Goal: Information Seeking & Learning: Learn about a topic

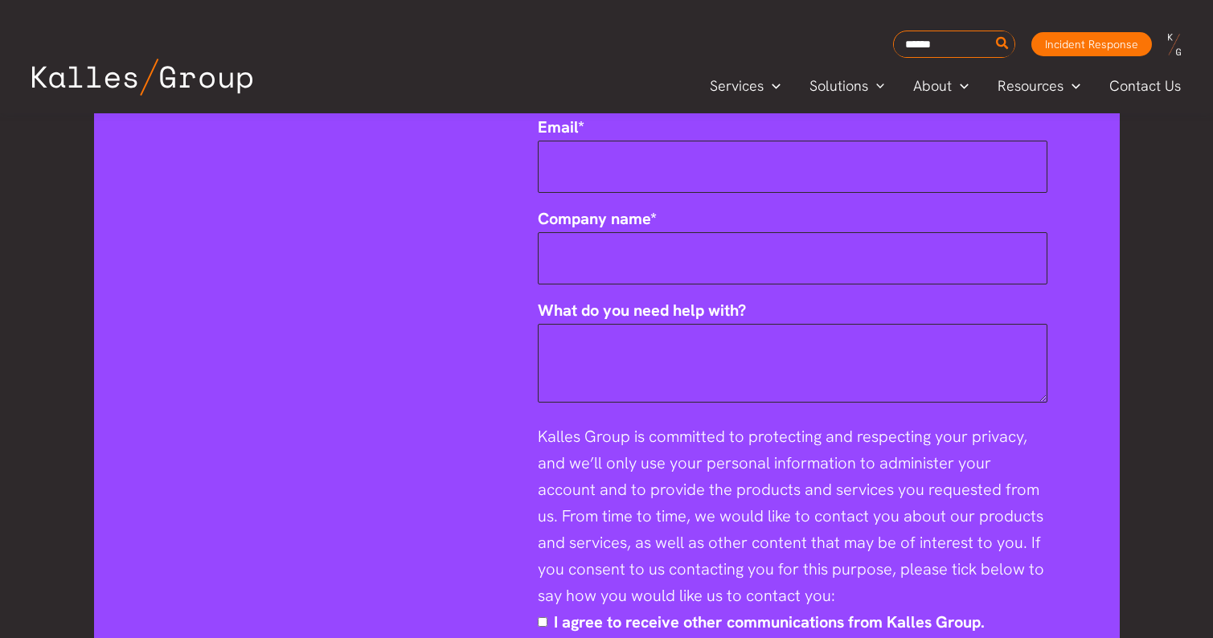
scroll to position [2274, 0]
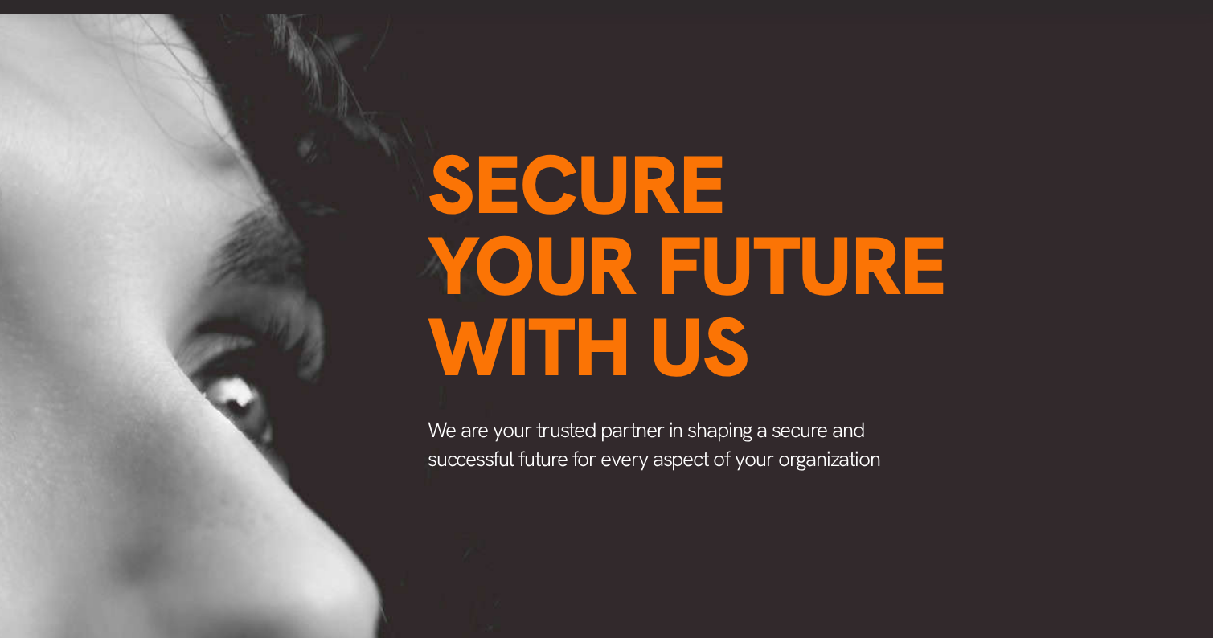
scroll to position [72, 0]
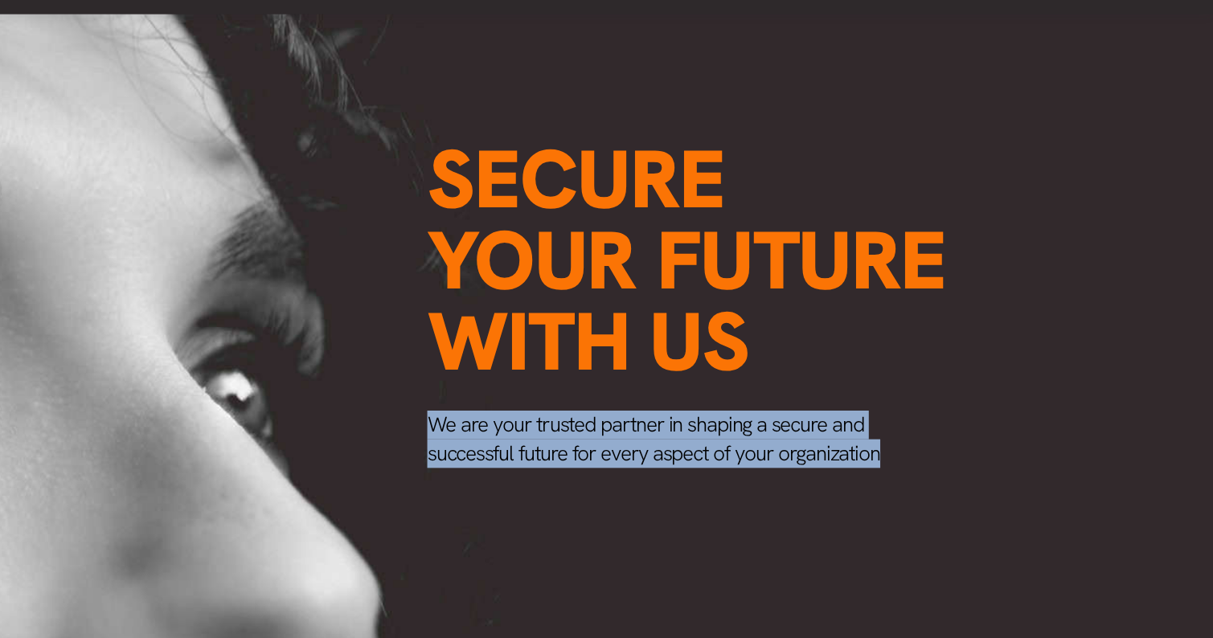
drag, startPoint x: 736, startPoint y: 384, endPoint x: 360, endPoint y: 355, distance: 377.4
click at [552, 447] on span "We are your trusted partner in shaping a secure and successful future for every…" at bounding box center [742, 470] width 381 height 47
copy span "We are your trusted partner in shaping a secure and successful future for every…"
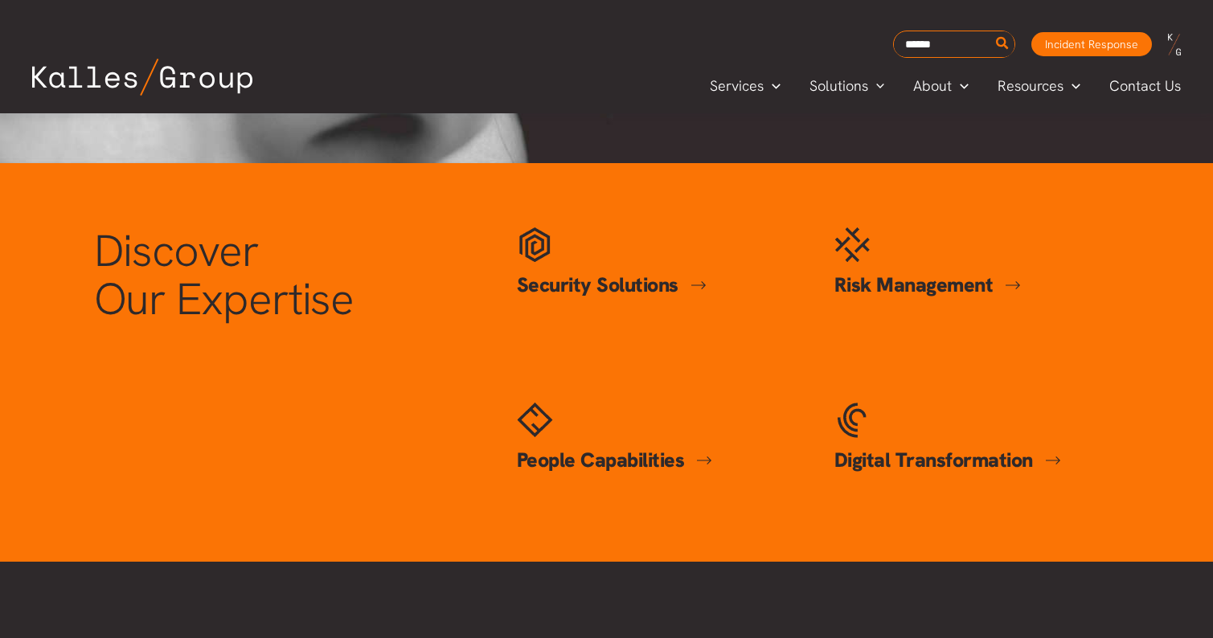
scroll to position [623, 0]
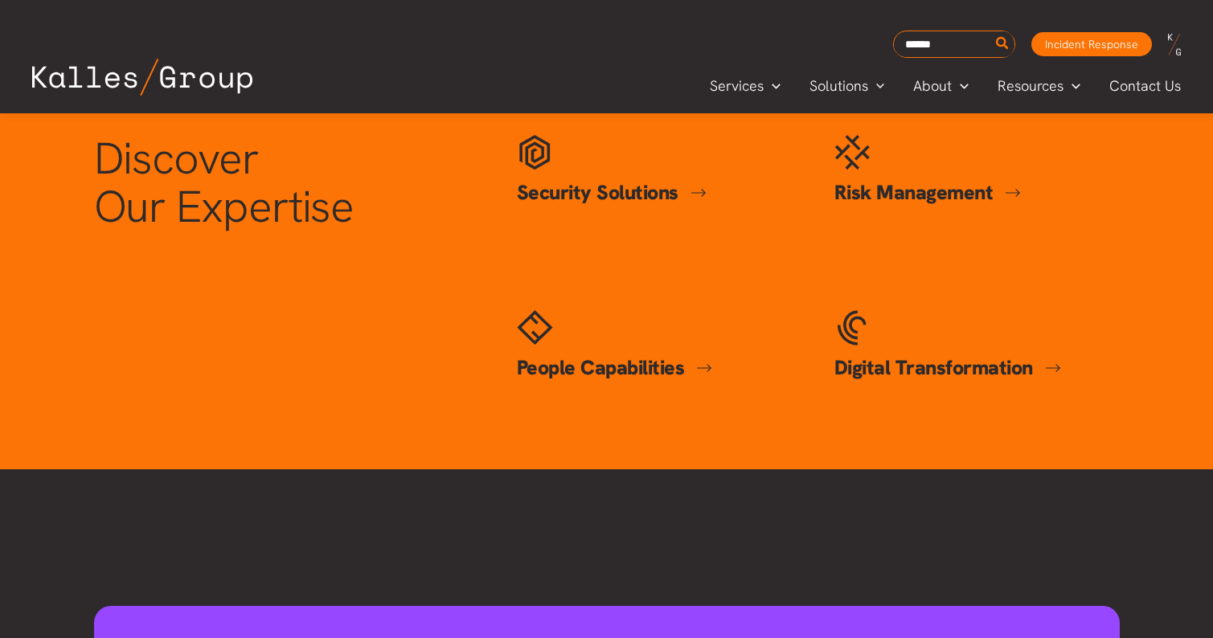
drag, startPoint x: 1083, startPoint y: 572, endPoint x: 1145, endPoint y: 671, distance: 116.0
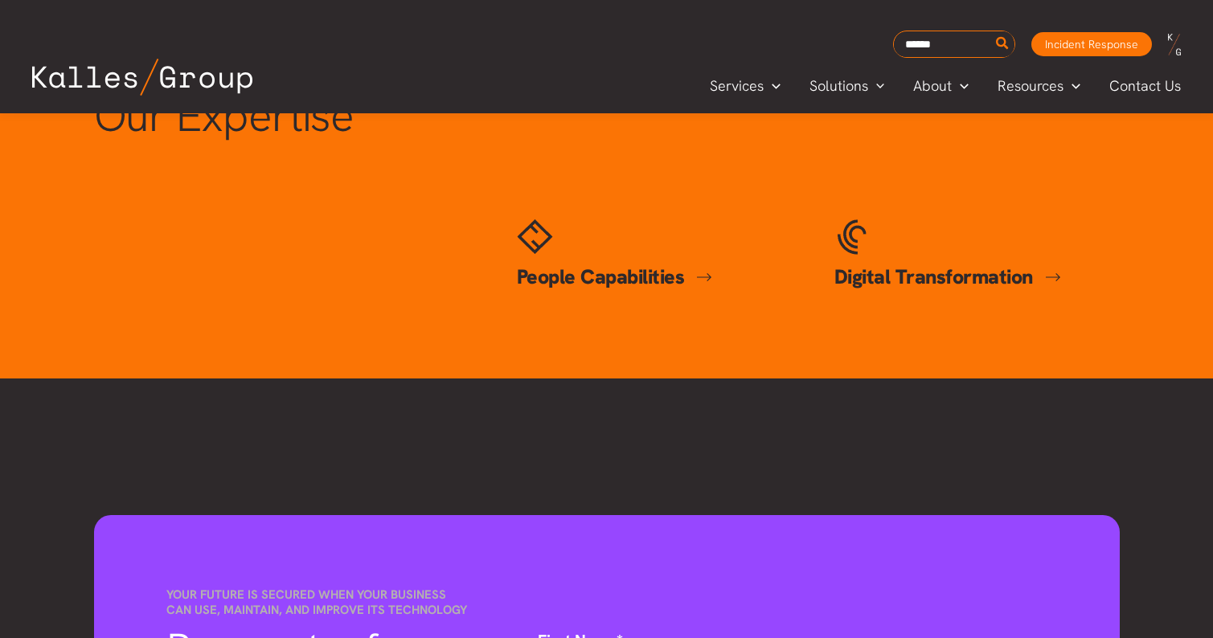
scroll to position [610, 0]
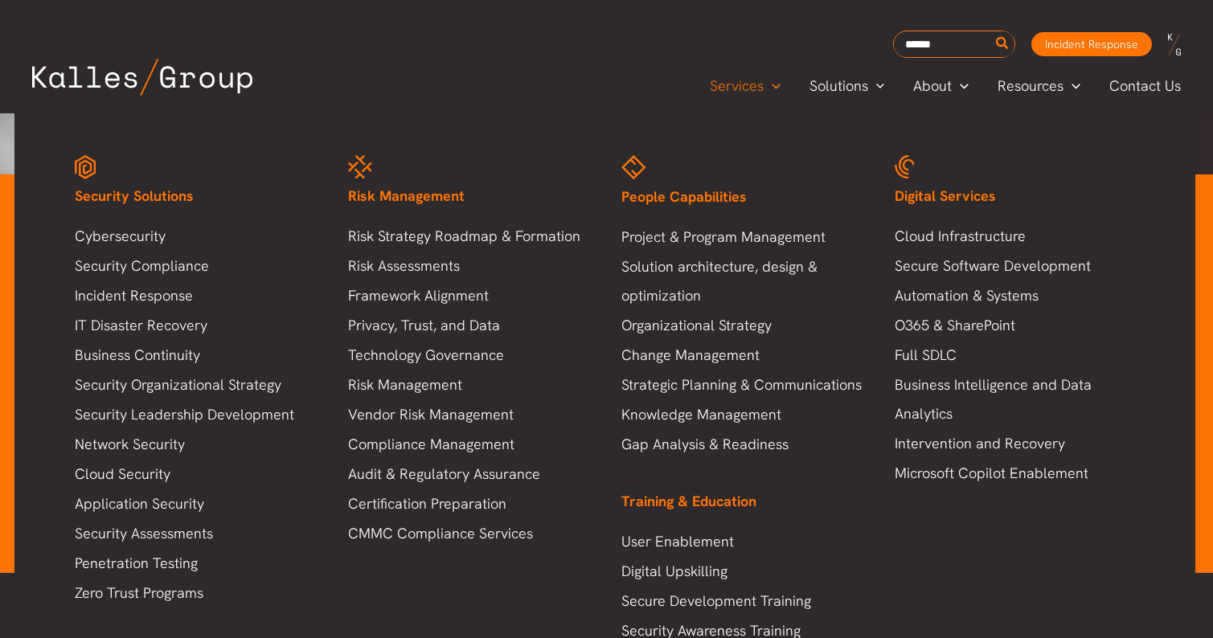
click at [775, 76] on span "Menu Toggle" at bounding box center [772, 85] width 17 height 18
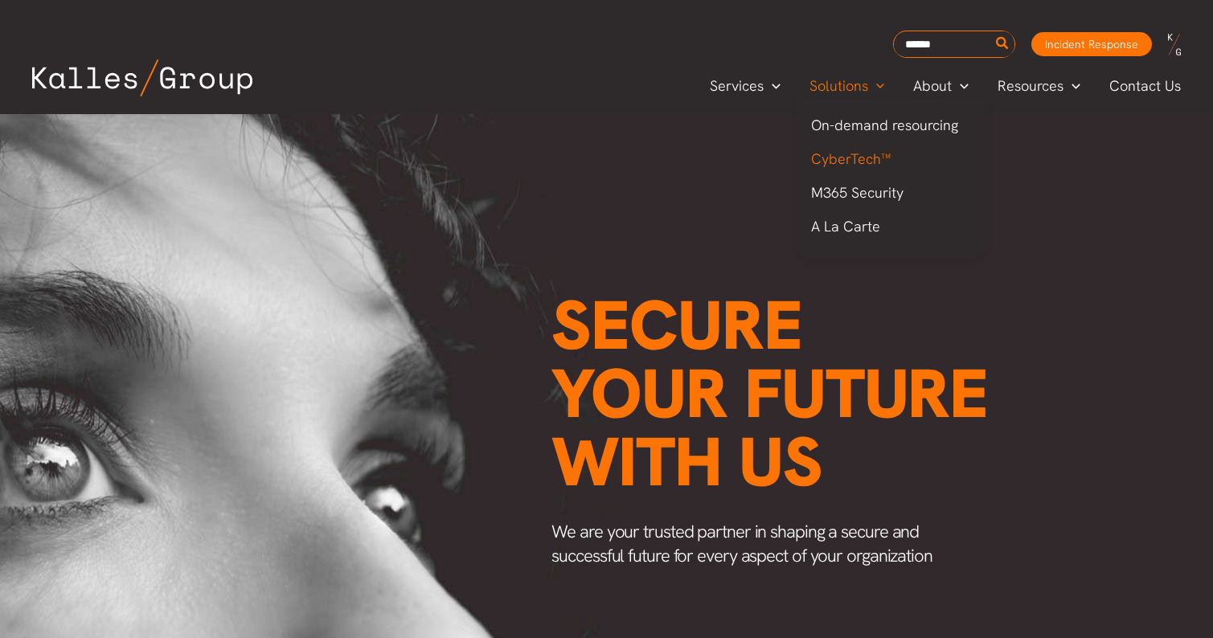
click at [851, 155] on span "CyberTech™" at bounding box center [851, 159] width 80 height 18
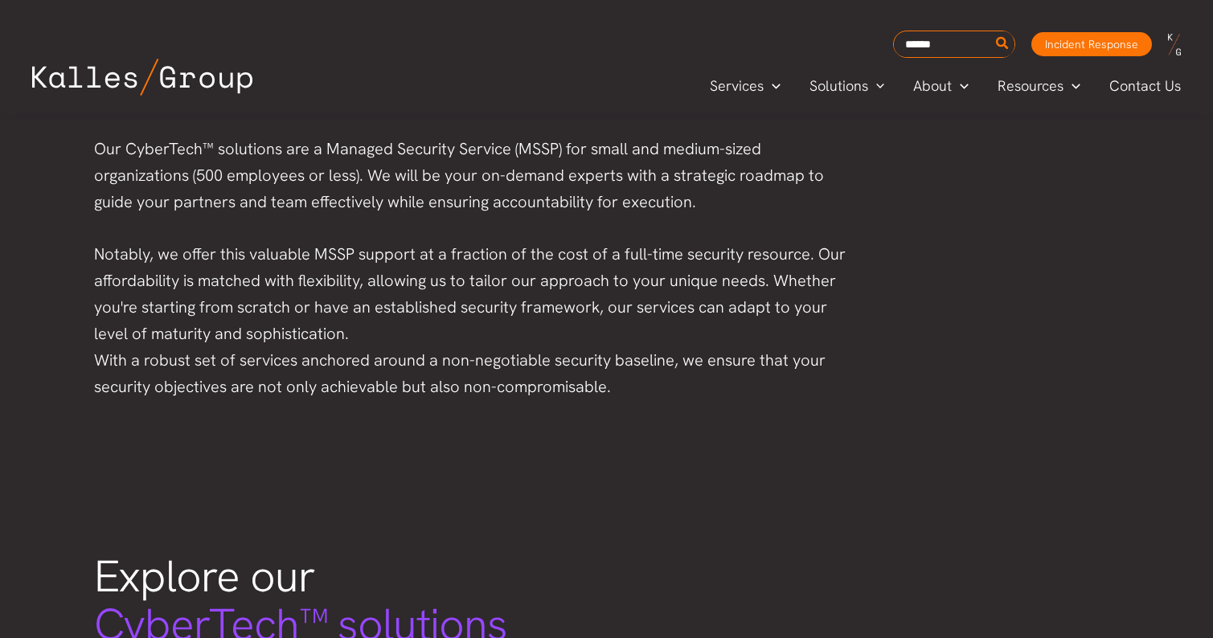
scroll to position [223, 0]
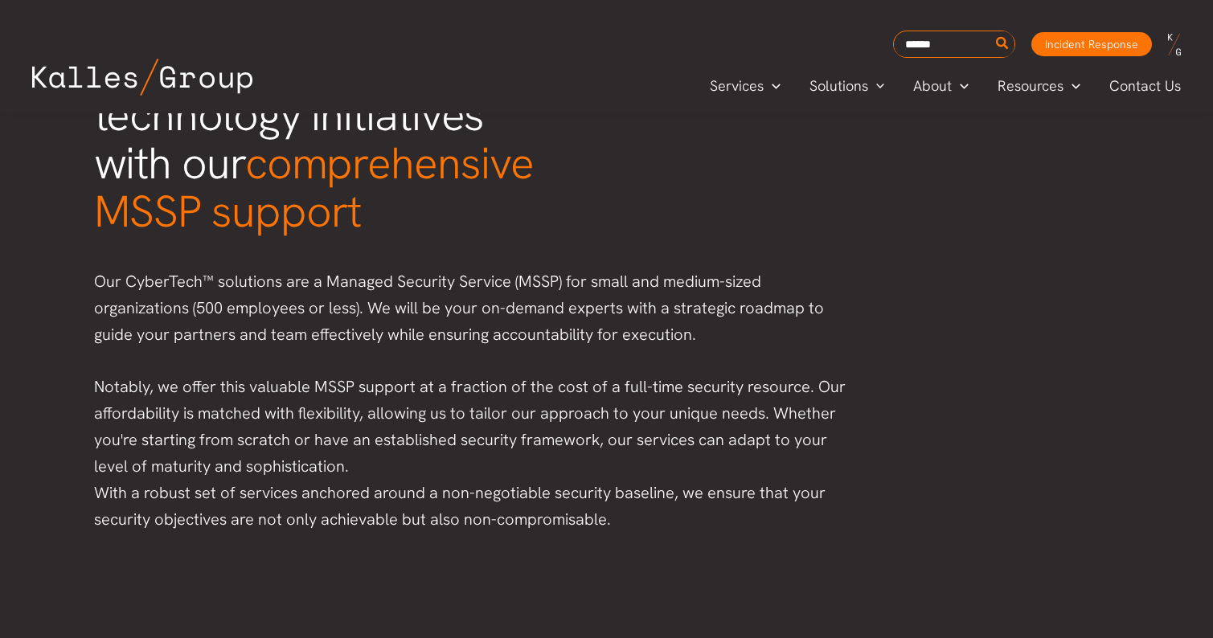
click at [221, 80] on img at bounding box center [142, 77] width 220 height 37
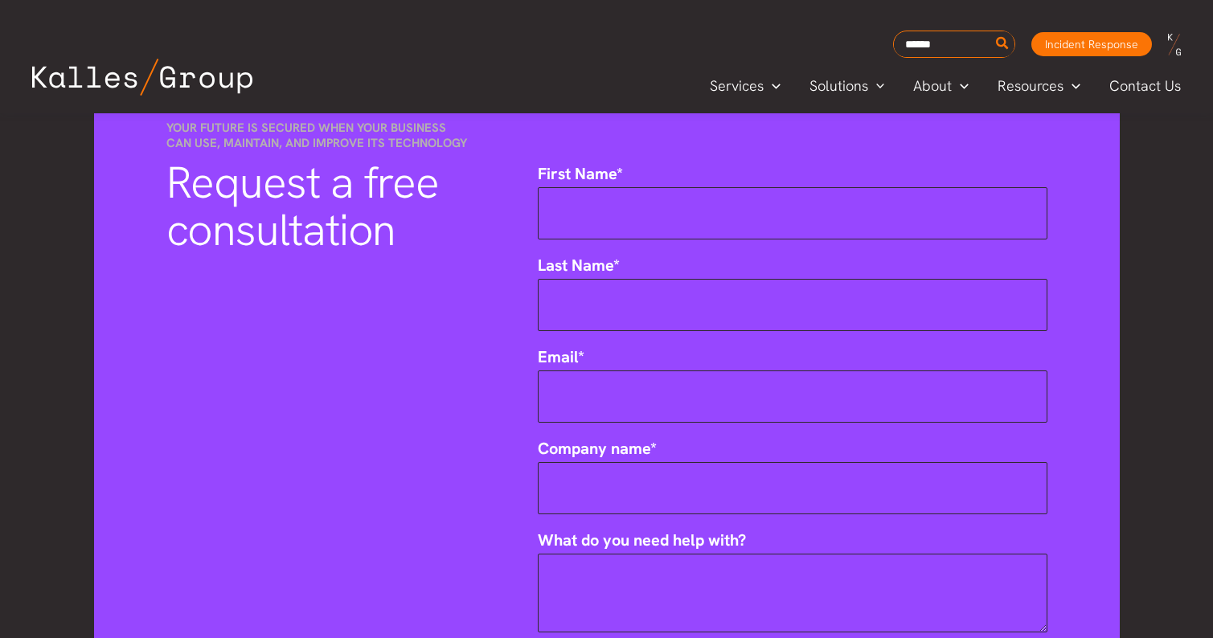
scroll to position [1243, 0]
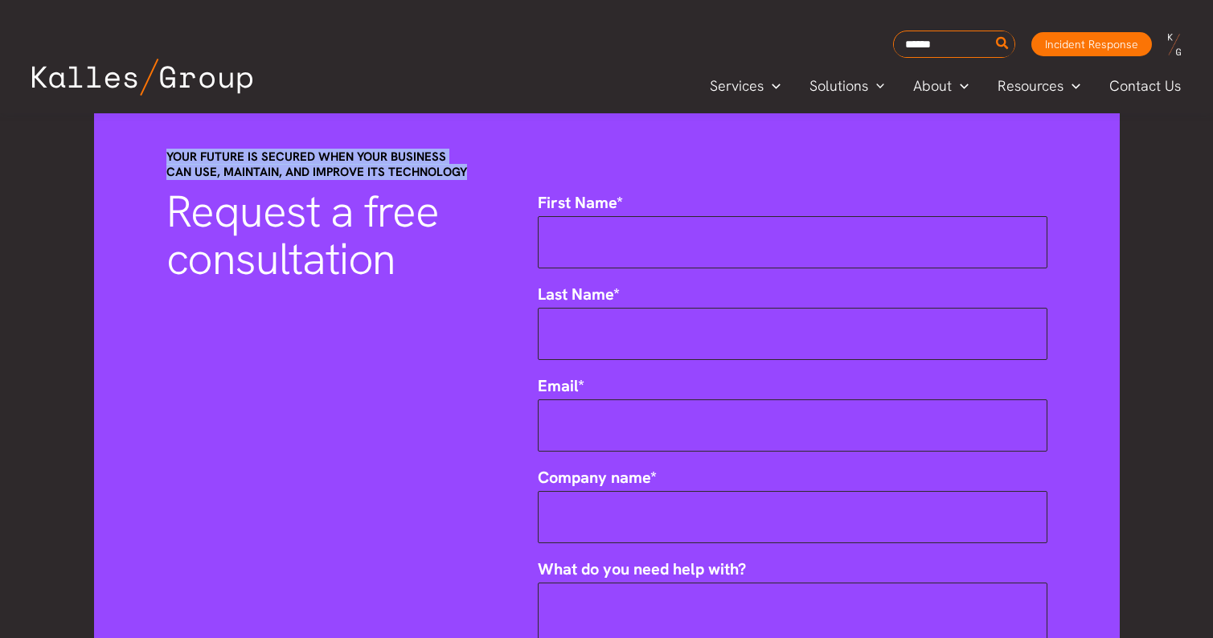
drag, startPoint x: 465, startPoint y: 174, endPoint x: 142, endPoint y: 150, distance: 324.1
copy span "Your future is secured when your business can use, maintain, and improve its te…"
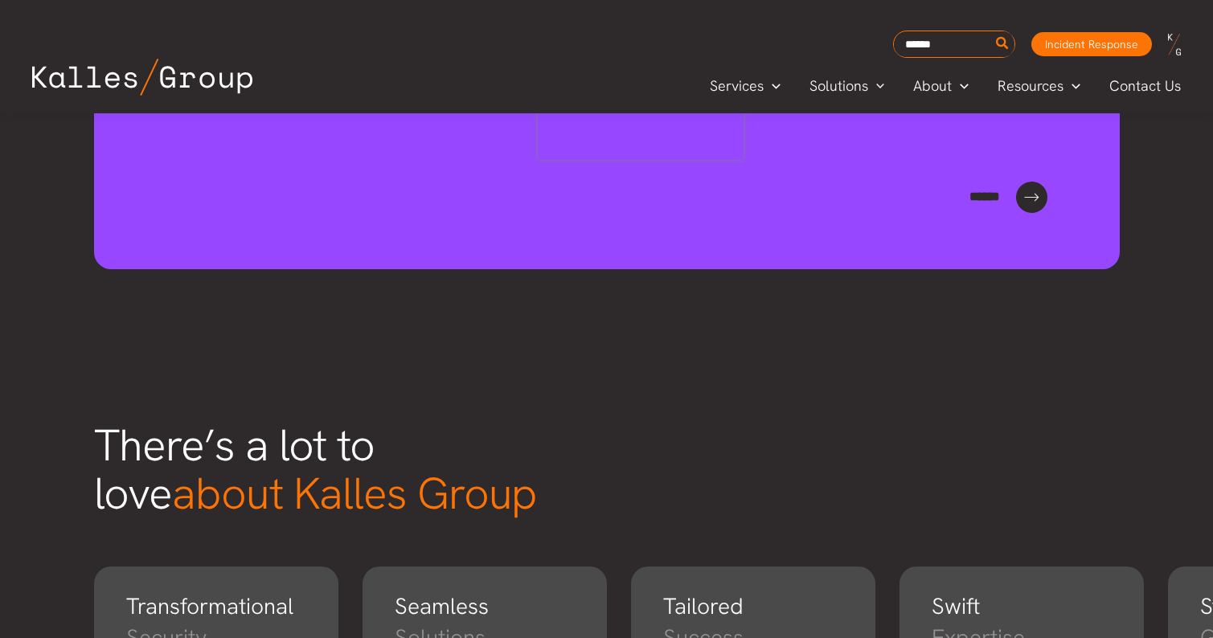
scroll to position [2250, 0]
